Goal: Transaction & Acquisition: Download file/media

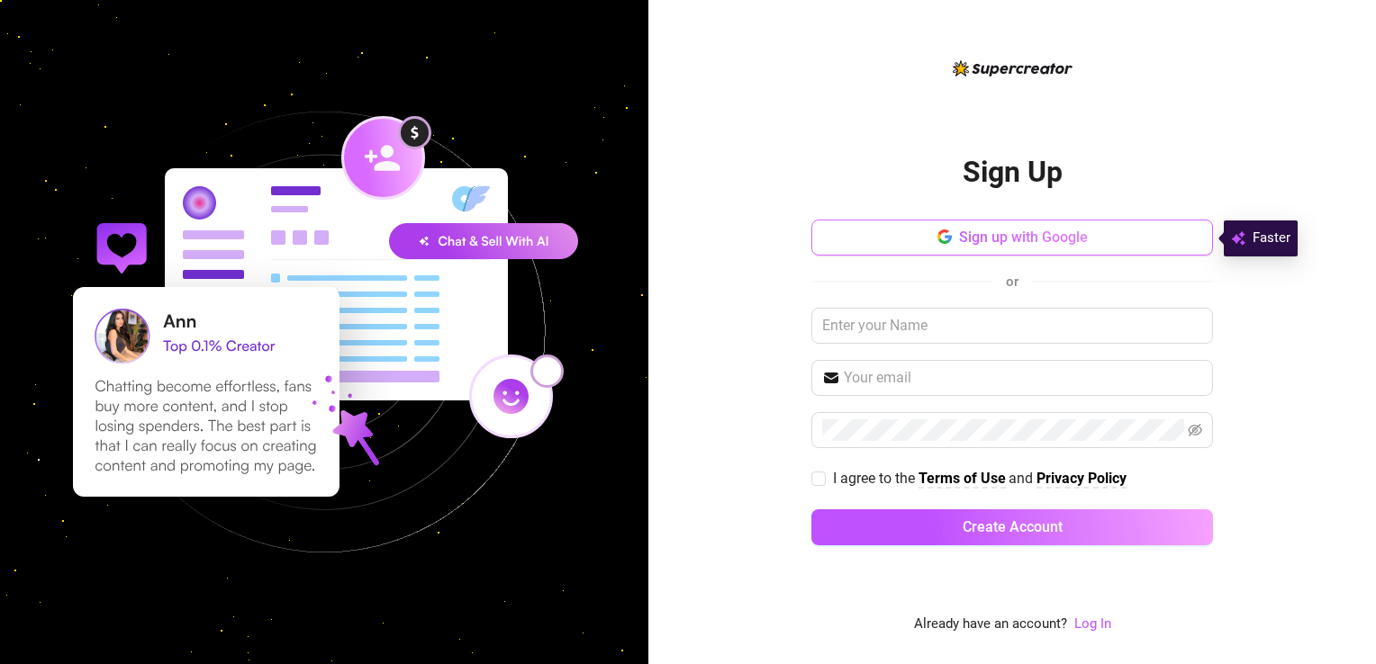
click at [1025, 236] on span "Sign up with Google" at bounding box center [1023, 237] width 129 height 17
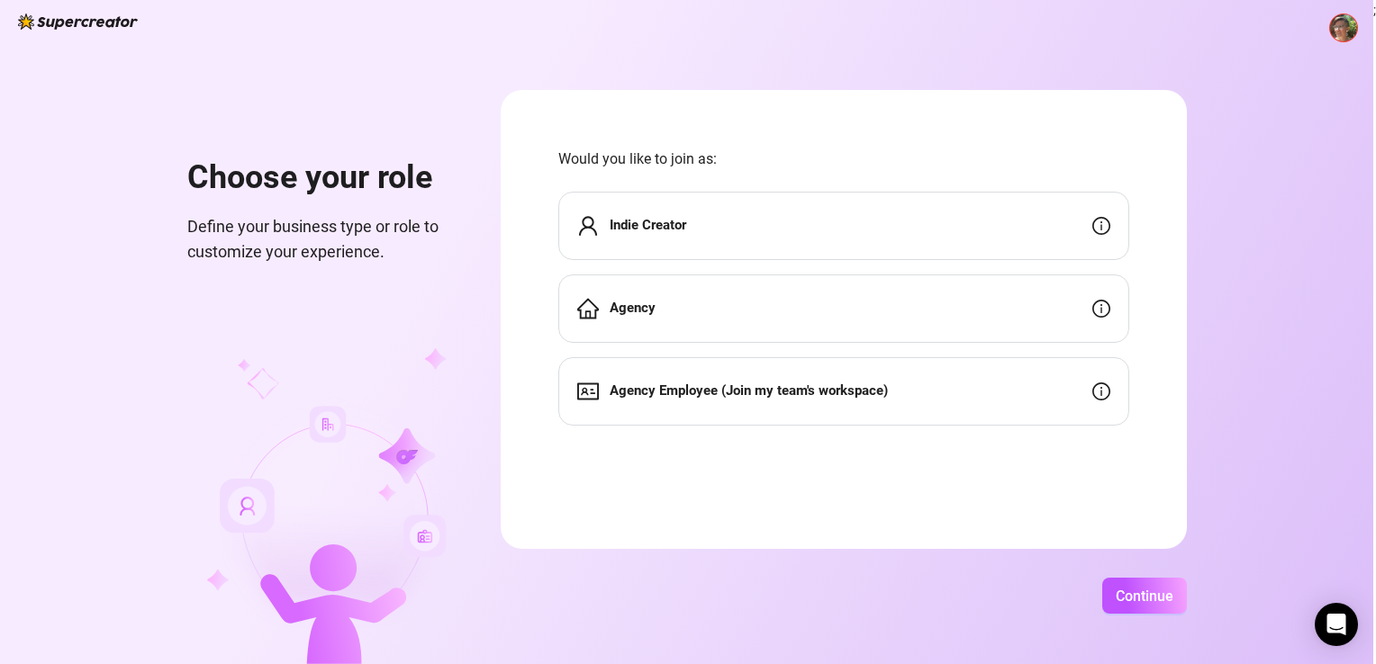
click at [957, 236] on div "Indie Creator" at bounding box center [843, 226] width 571 height 68
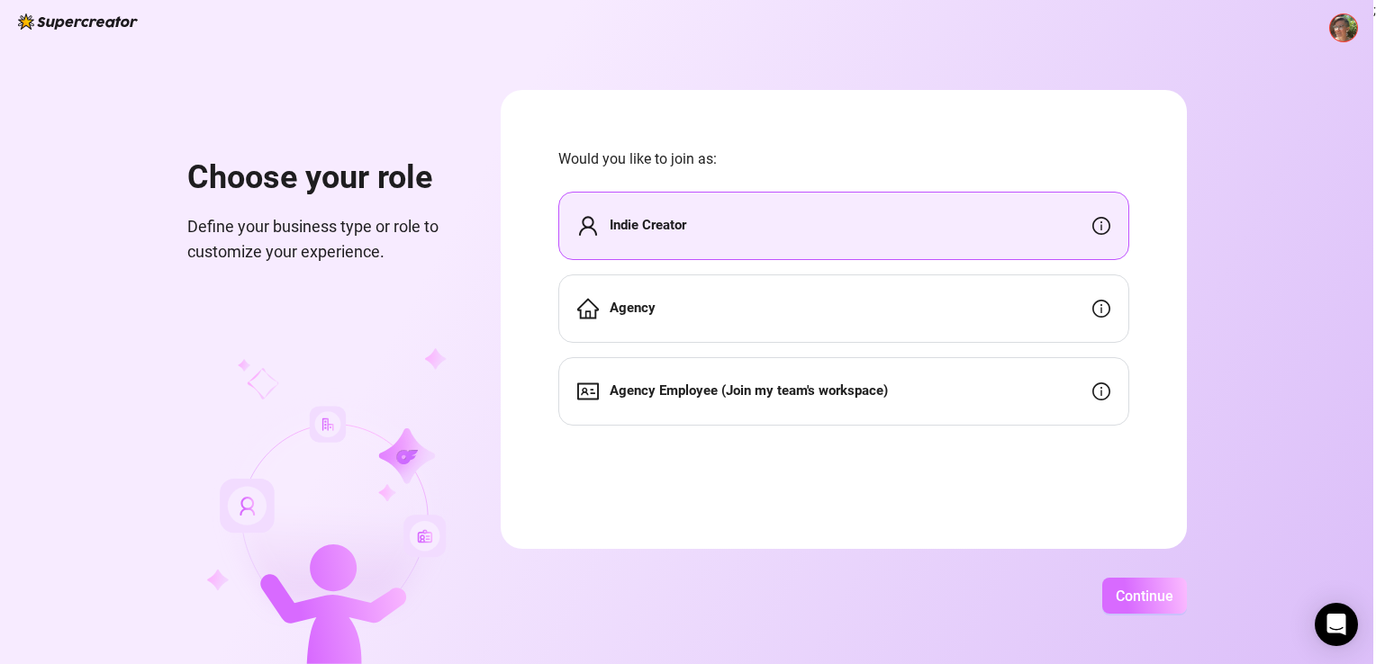
click at [1145, 600] on span "Continue" at bounding box center [1144, 596] width 58 height 17
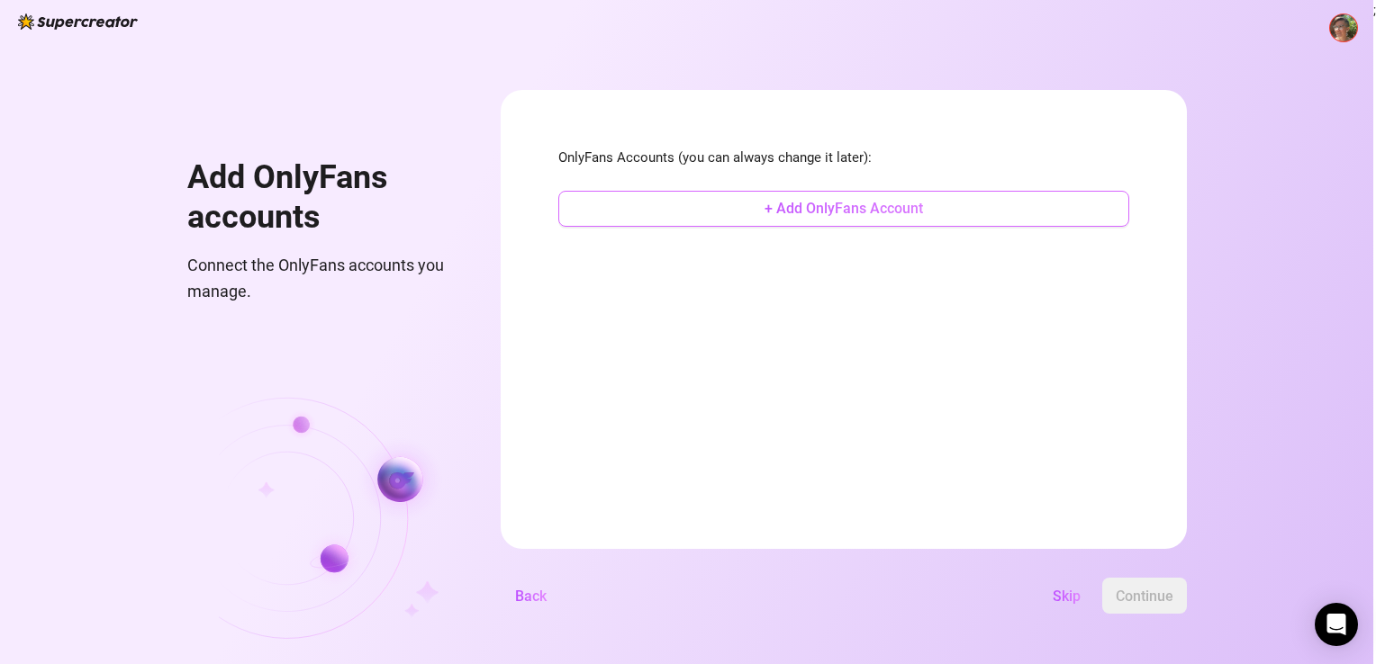
click at [875, 214] on span "+ Add OnlyFans Account" at bounding box center [843, 208] width 158 height 17
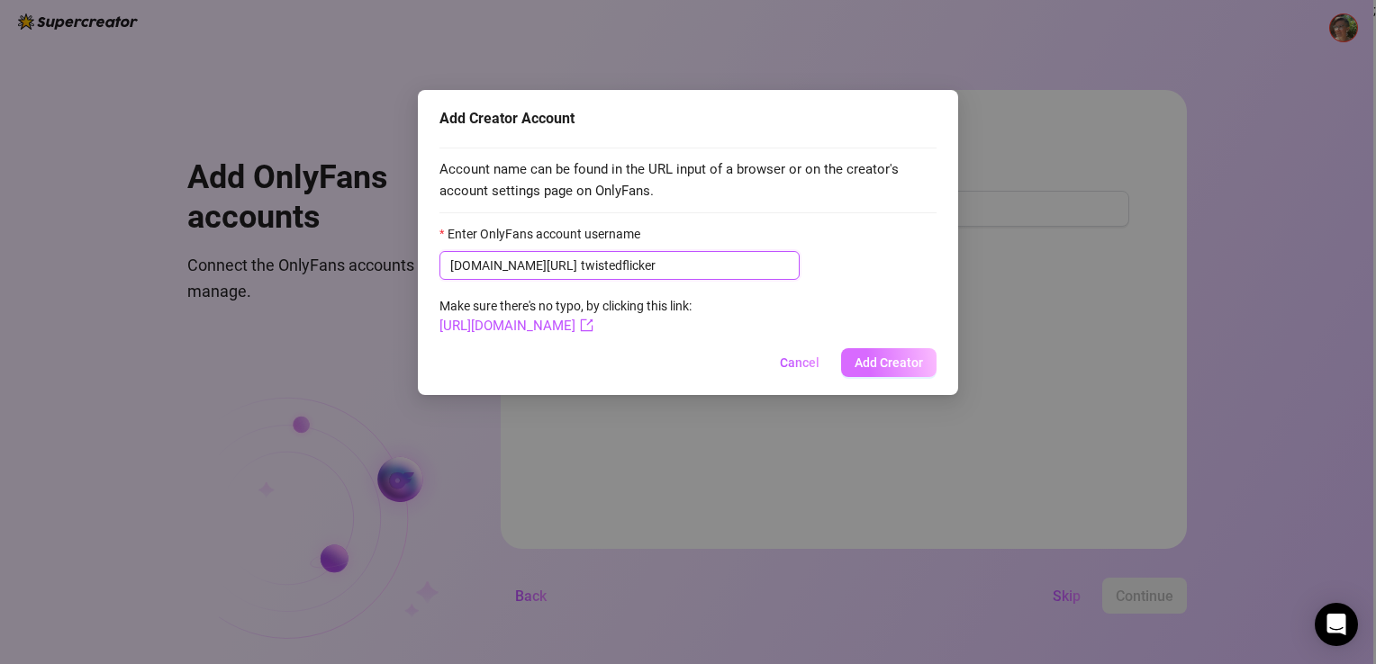
type input "twistedflicker"
click at [900, 366] on span "Add Creator" at bounding box center [888, 363] width 68 height 14
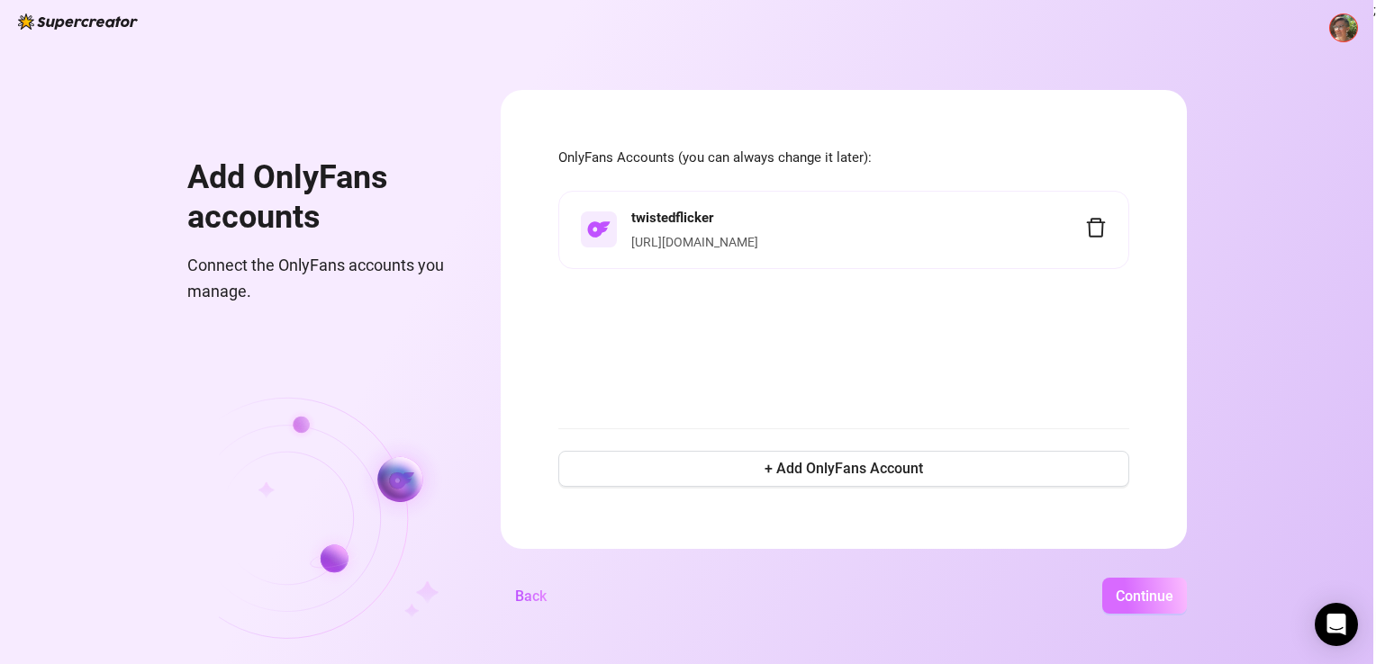
click at [1130, 601] on span "Continue" at bounding box center [1144, 596] width 58 height 17
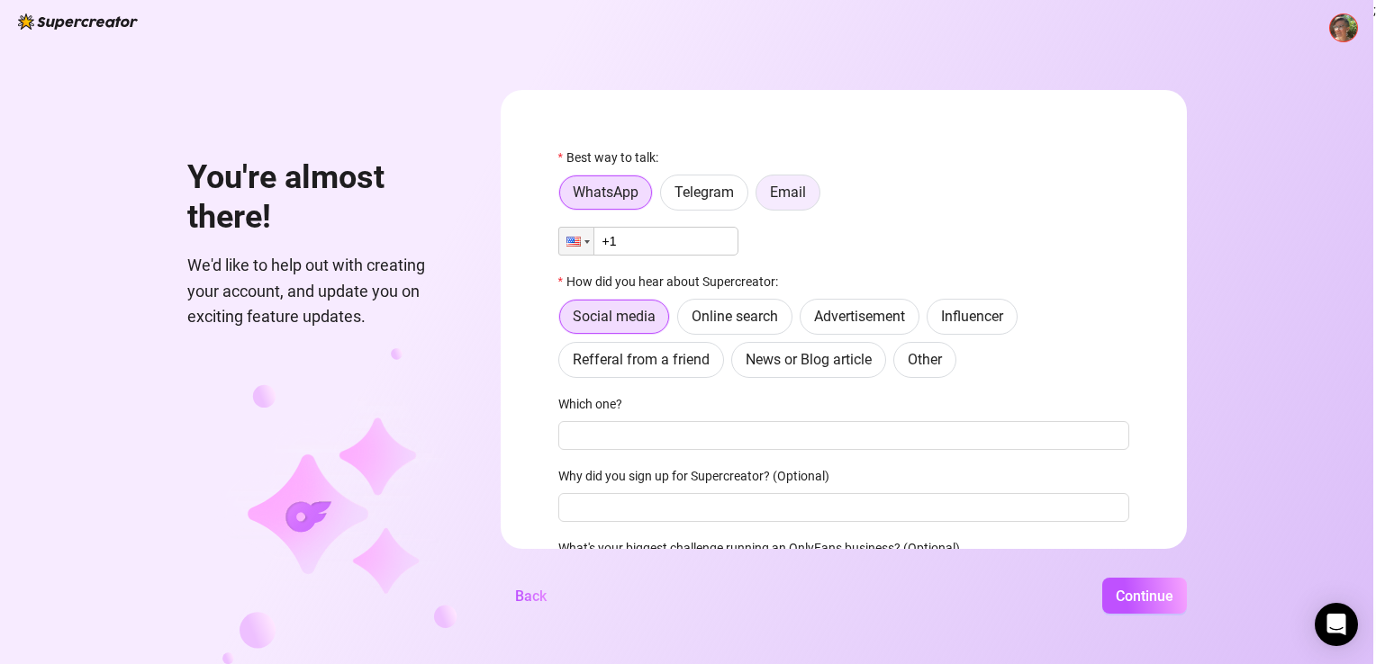
click at [774, 193] on span "Email" at bounding box center [788, 192] width 36 height 17
click at [761, 197] on input "Email" at bounding box center [761, 197] width 0 height 0
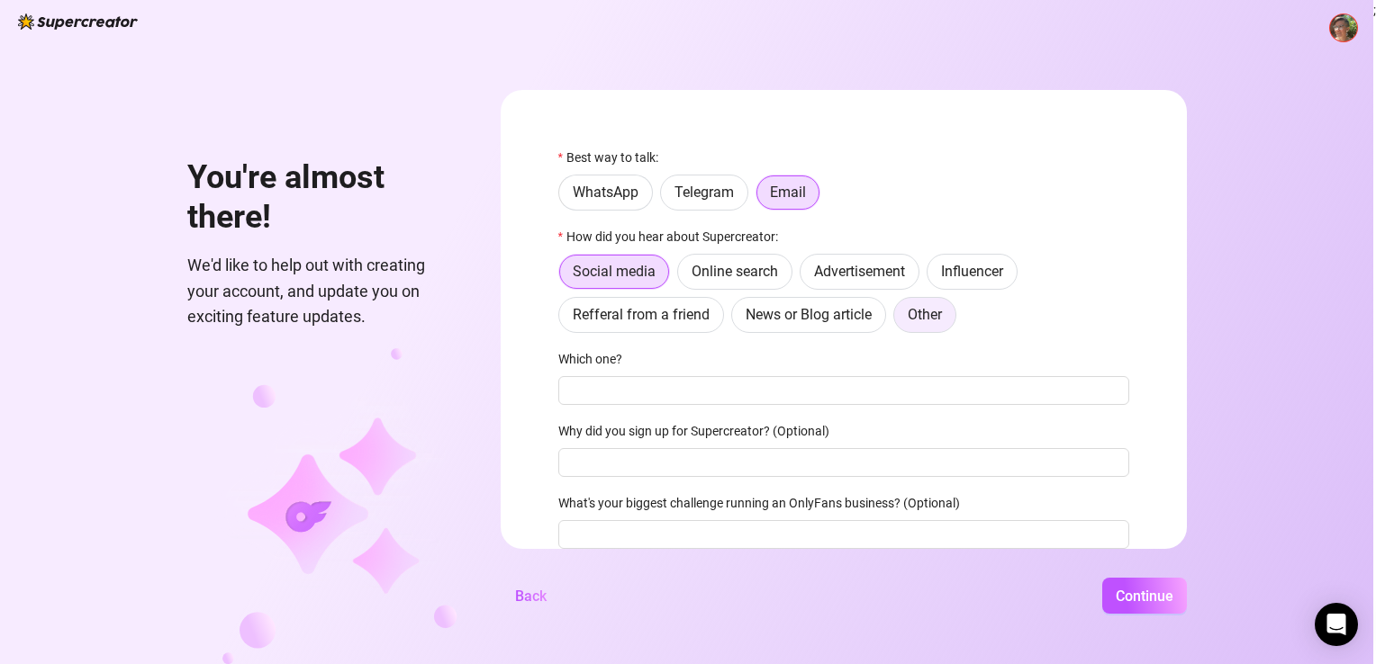
click at [930, 315] on span "Other" at bounding box center [925, 314] width 34 height 17
click at [899, 320] on input "Other" at bounding box center [899, 320] width 0 height 0
click at [824, 406] on div "Best way to talk: WhatsApp Telegram Email How did you hear about Supercreator: …" at bounding box center [843, 357] width 571 height 418
click at [826, 383] on input "Where then? We're curious 🍿" at bounding box center [843, 390] width 571 height 29
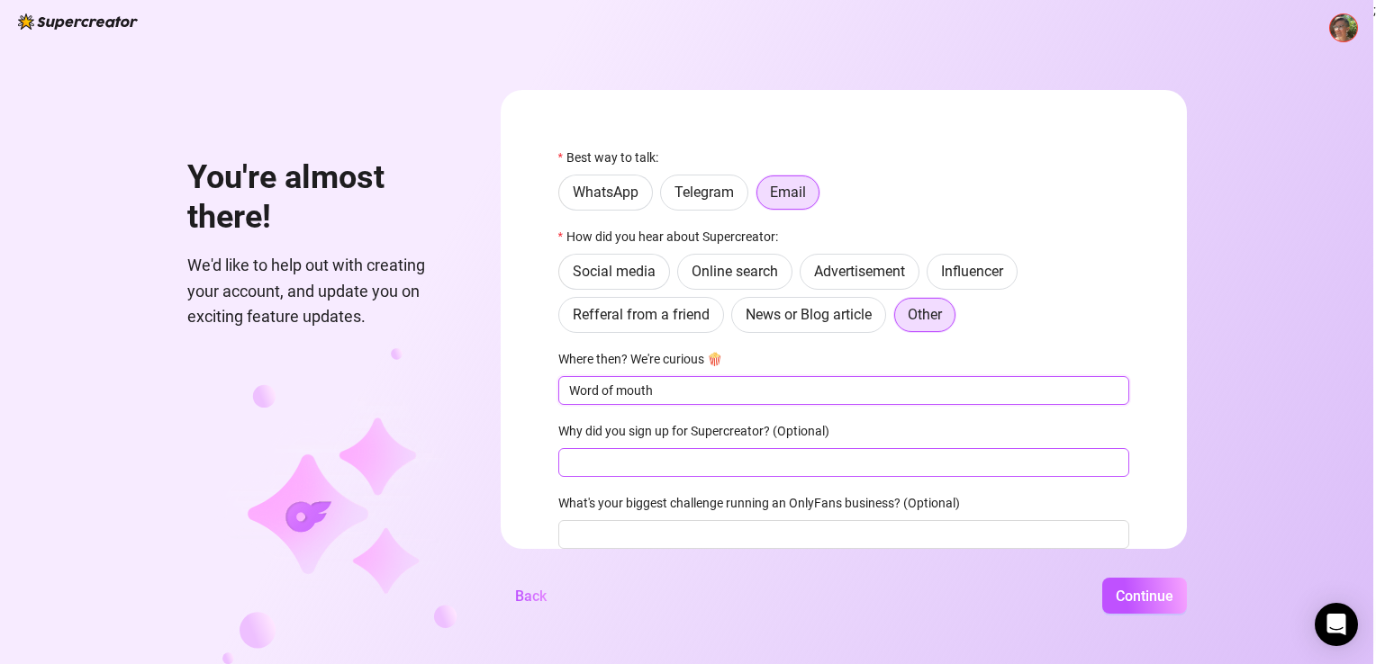
type input "Word of mouth"
click at [831, 456] on input "Why did you sign up for Supercreator? (Optional)" at bounding box center [843, 462] width 571 height 29
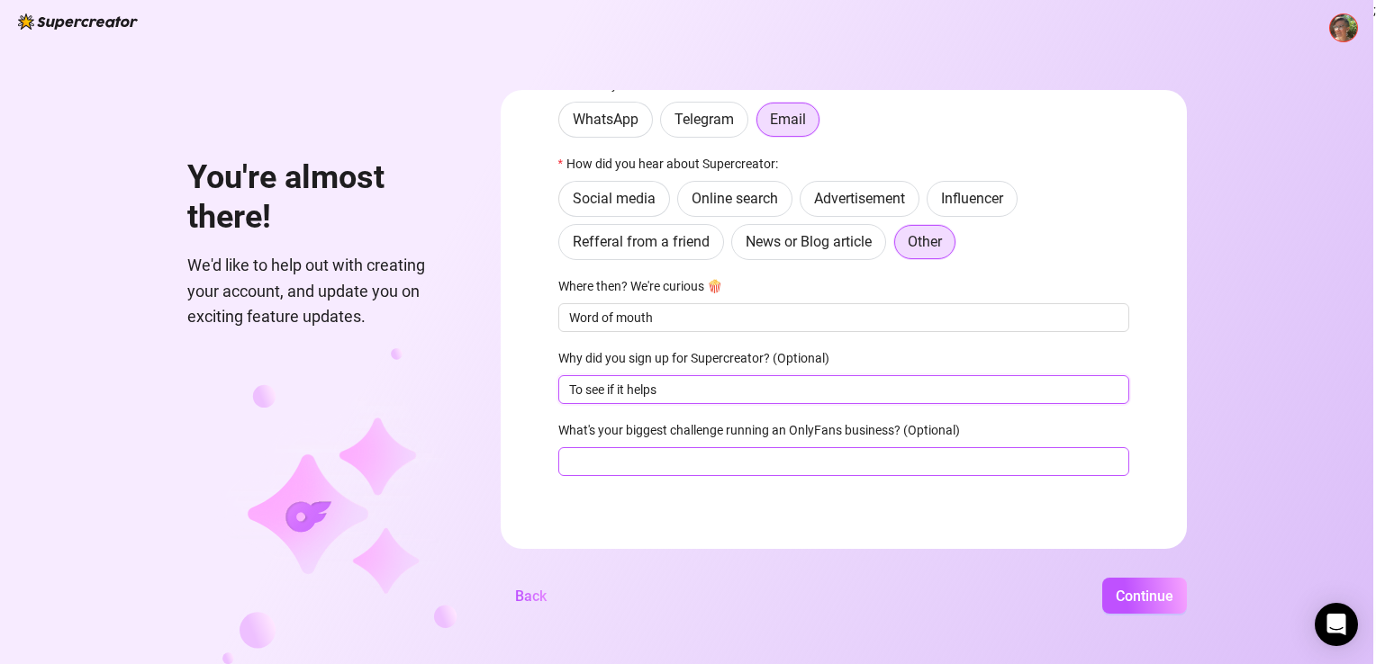
type input "To see if it helps"
click at [844, 459] on input "What's your biggest challenge running an OnlyFans business? (Optional)" at bounding box center [843, 461] width 571 height 29
type input "Inbox management and maximising earning potential"
click at [1151, 590] on span "Continue" at bounding box center [1144, 596] width 58 height 17
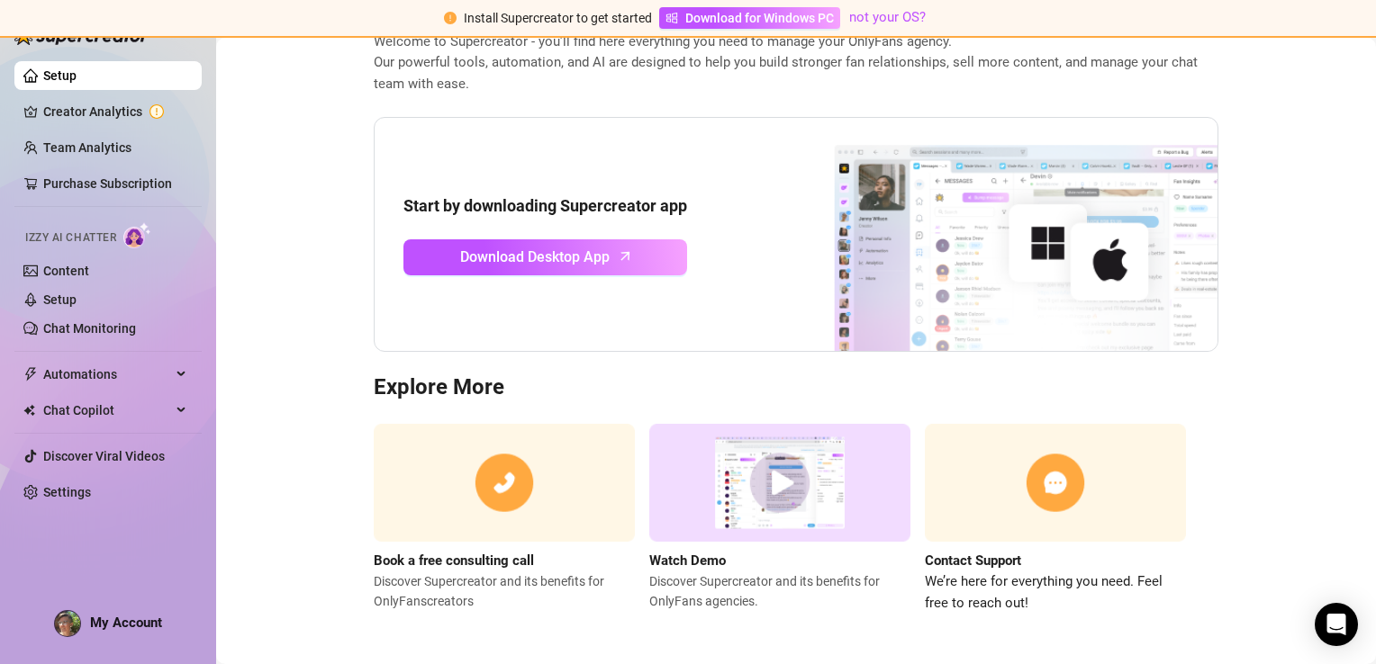
scroll to position [114, 0]
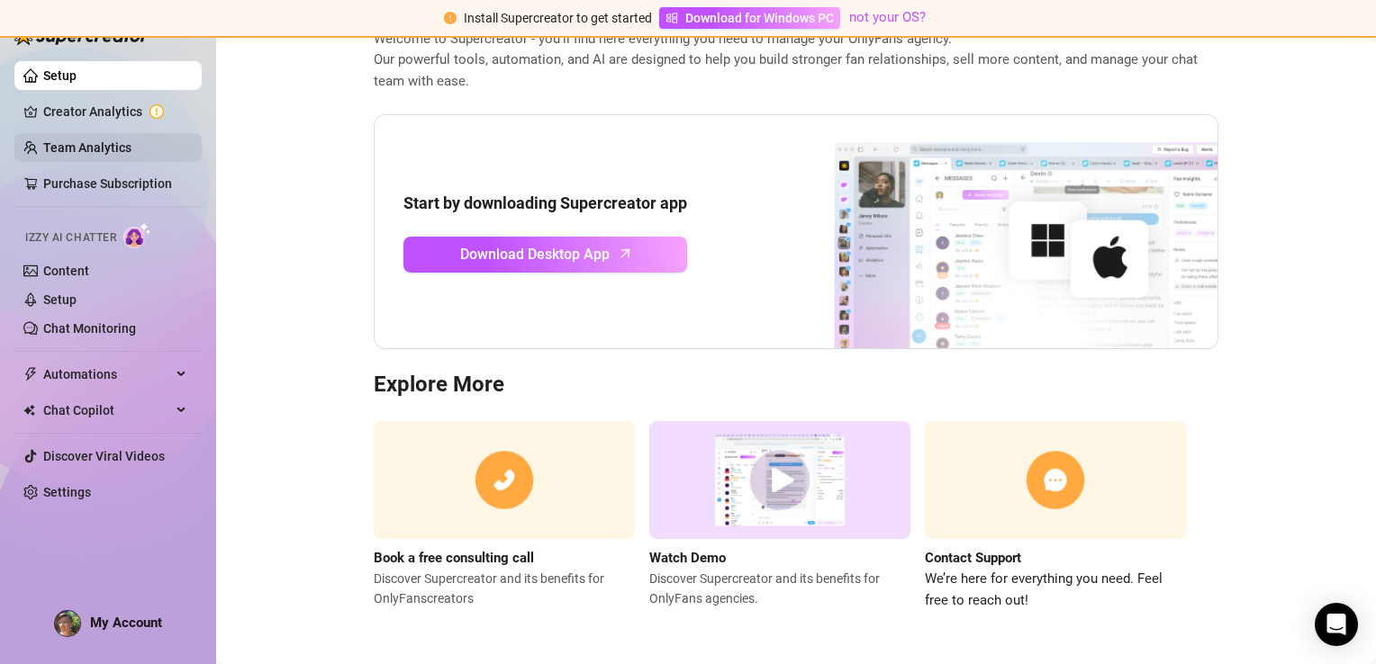
drag, startPoint x: 147, startPoint y: 107, endPoint x: 166, endPoint y: 146, distance: 43.1
click at [147, 107] on link "Creator Analytics" at bounding box center [115, 111] width 144 height 29
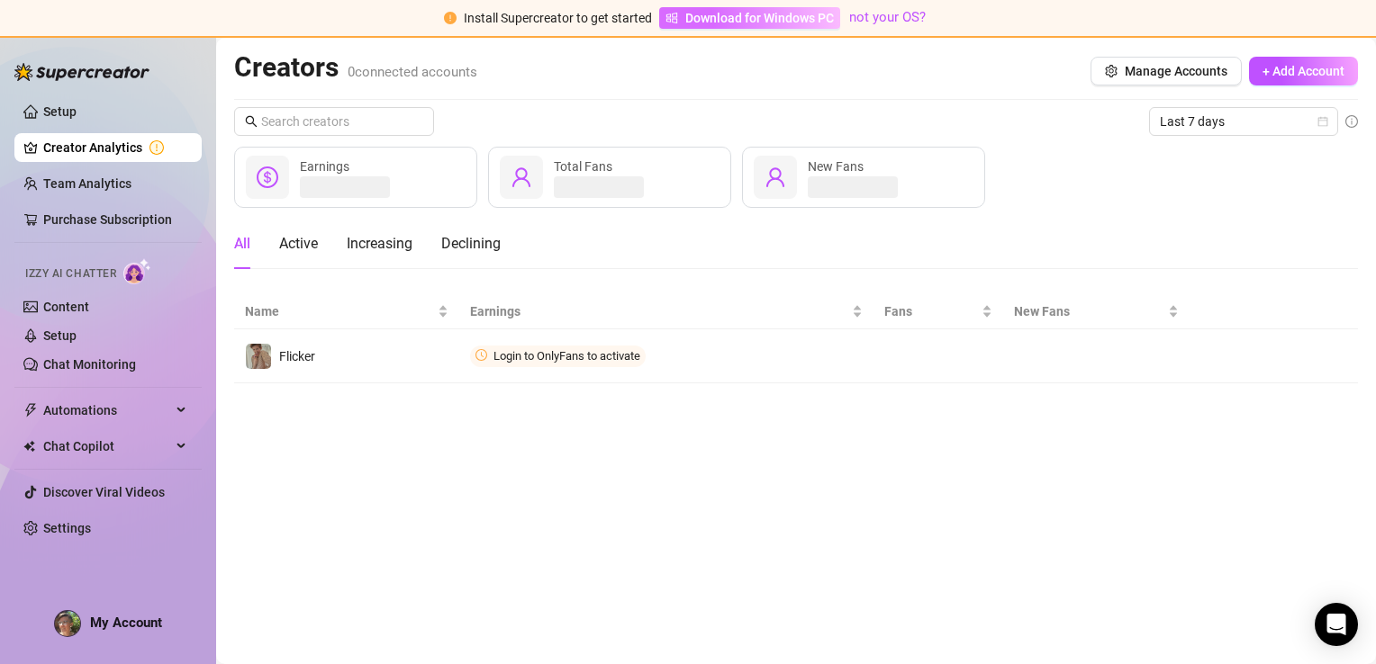
click at [785, 22] on span "Download for Windows PC" at bounding box center [759, 18] width 149 height 20
